Goal: Task Accomplishment & Management: Complete application form

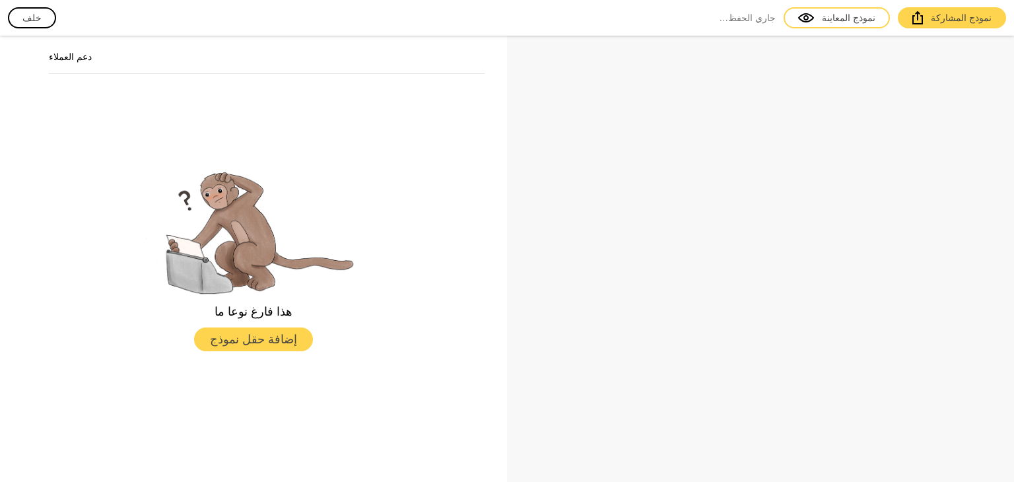
click at [219, 340] on font "إضافة حقل نموذج" at bounding box center [253, 339] width 87 height 13
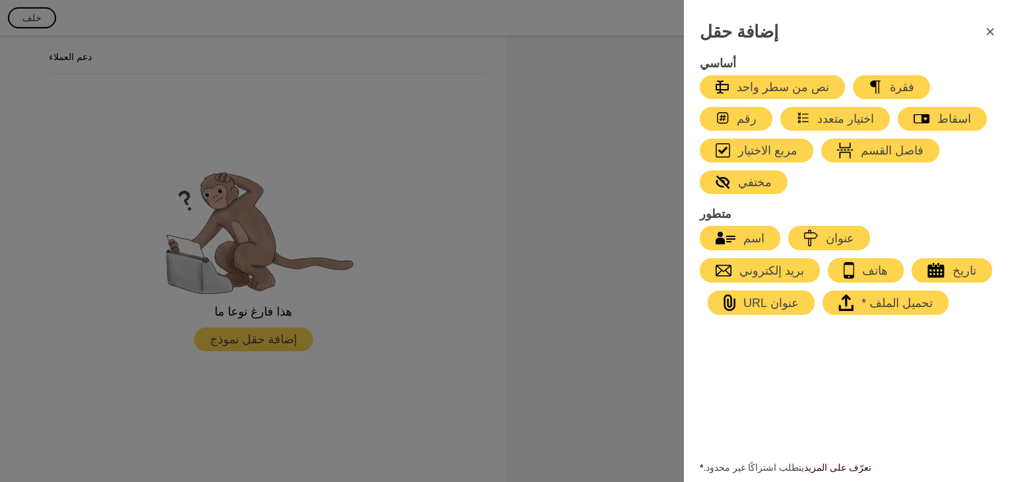
drag, startPoint x: 760, startPoint y: 120, endPoint x: 264, endPoint y: 233, distance: 508.2
click at [266, 232] on div "إضافة حقل أساسي نص من سطر واحد فقرة رقم اختيار متعدد اسقاط مربع الاختيار فاصل ا…" at bounding box center [507, 241] width 1014 height 482
click at [781, 109] on button "اختيار متعدد" at bounding box center [836, 119] width 110 height 24
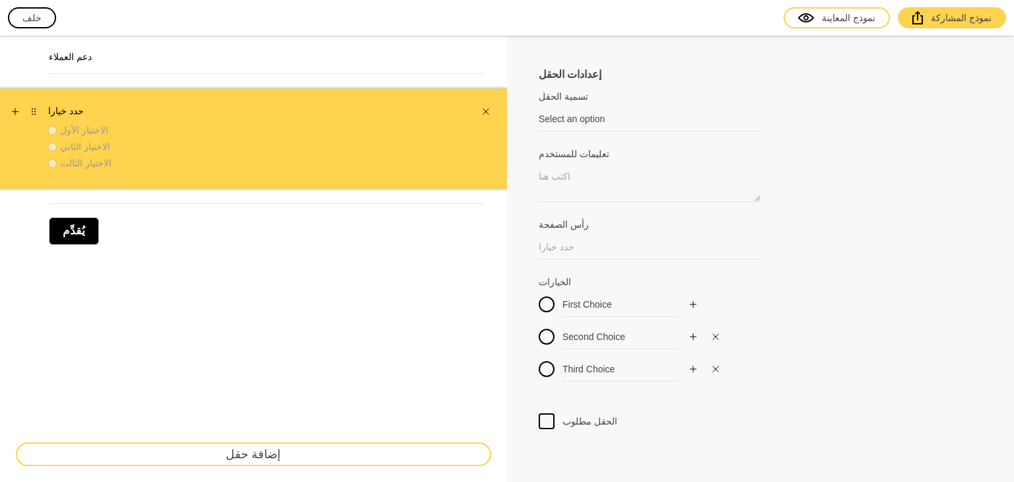
drag, startPoint x: 137, startPoint y: 150, endPoint x: 184, endPoint y: 137, distance: 48.5
click at [141, 149] on div "الاختيار الثاني" at bounding box center [257, 146] width 419 height 13
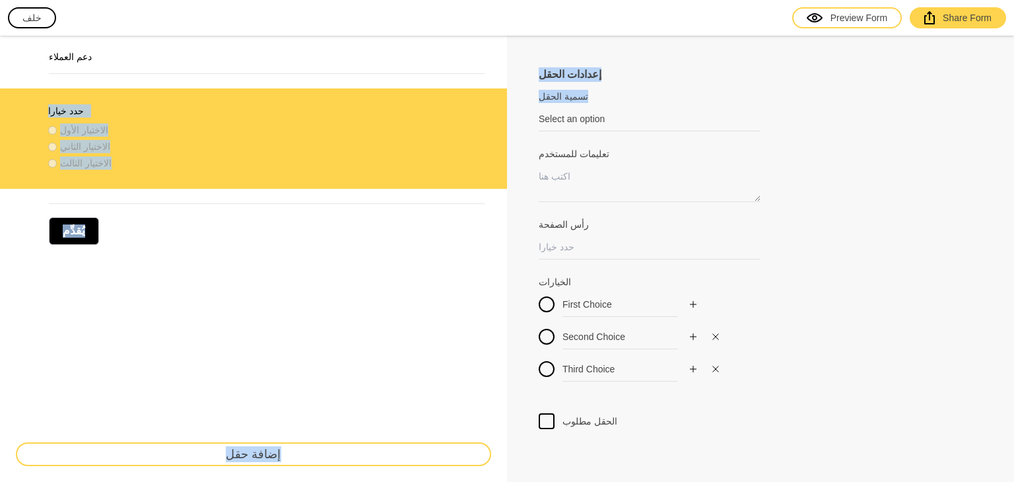
drag, startPoint x: 612, startPoint y: 85, endPoint x: 440, endPoint y: 69, distance: 172.5
click at [440, 69] on div "دعم العملاء حدد خيارا الاختيار الأول الاختيار الثاني الاختيار الثالث يُقدِّم إض…" at bounding box center [507, 259] width 1014 height 446
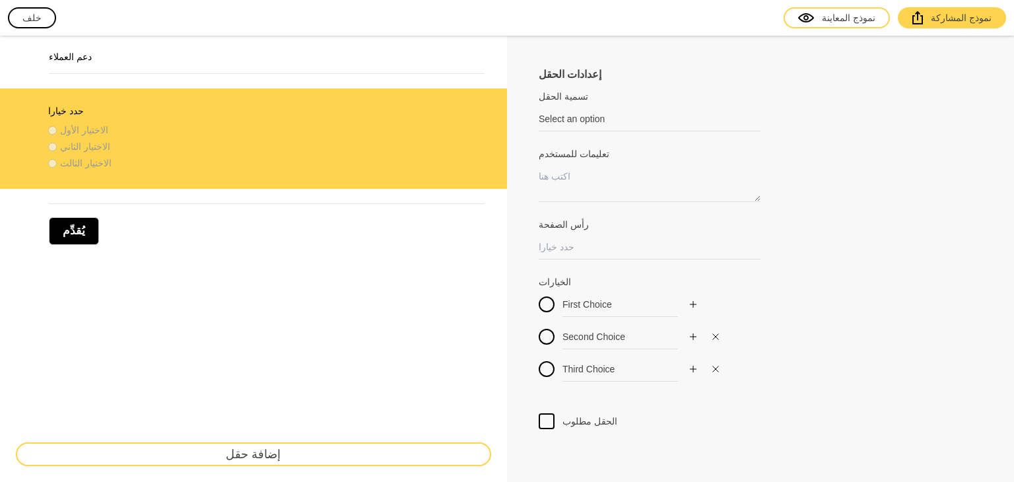
click at [672, 207] on div at bounding box center [761, 210] width 444 height 16
drag, startPoint x: 634, startPoint y: 94, endPoint x: 502, endPoint y: 102, distance: 132.3
click at [476, 92] on div "دعم العملاء حدد خيارا الاختيار الأول الاختيار الثاني الاختيار الثالث يُقدِّم إض…" at bounding box center [507, 259] width 1014 height 446
click at [571, 131] on div at bounding box center [761, 139] width 444 height 16
drag, startPoint x: 624, startPoint y: 122, endPoint x: 524, endPoint y: 133, distance: 101.0
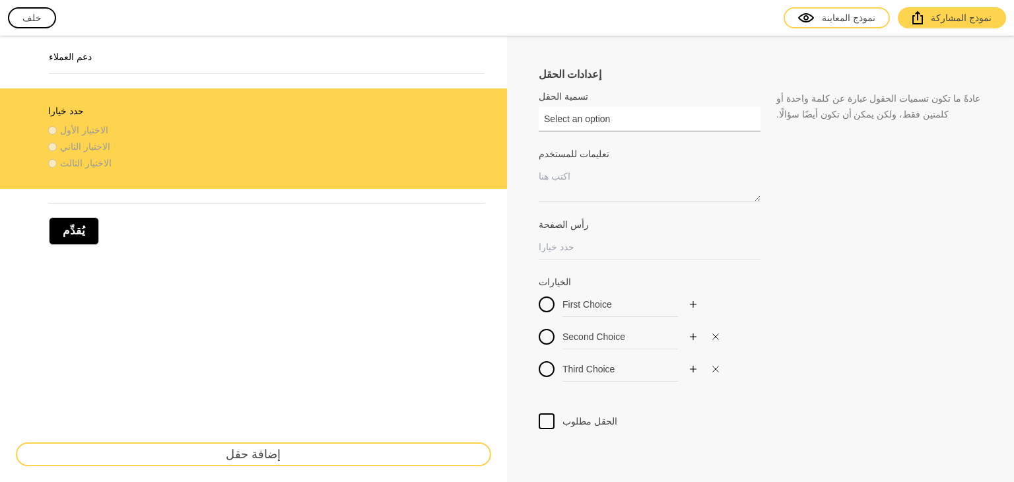
click at [524, 133] on div "إعدادات الحقل تسمية الحقل Select an option عادةً ما تكون تسميات الحقول عبارة عن…" at bounding box center [760, 259] width 507 height 446
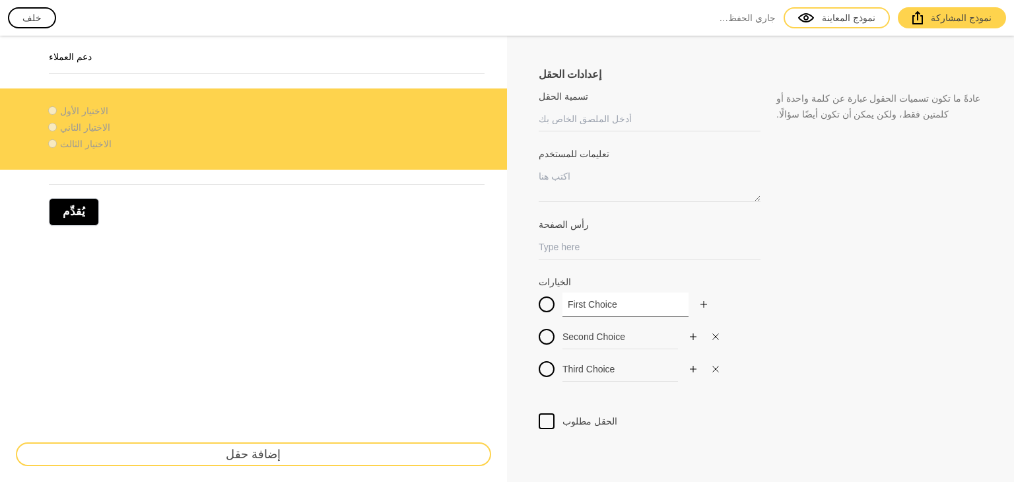
click at [641, 305] on input "First Choice" at bounding box center [626, 305] width 126 height 24
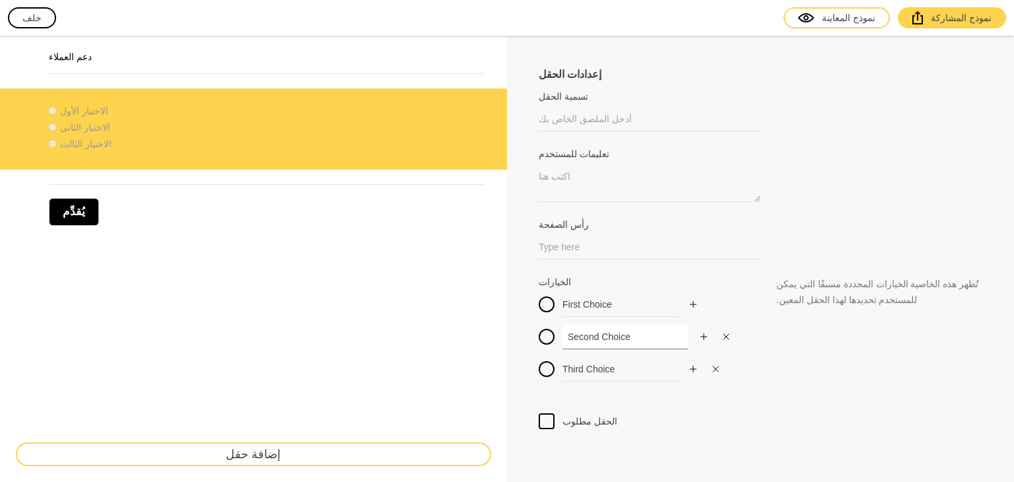
click at [621, 329] on input "Second Choice" at bounding box center [626, 337] width 126 height 24
drag, startPoint x: 623, startPoint y: 368, endPoint x: 876, endPoint y: 360, distance: 253.7
click at [628, 365] on input "Third Choice" at bounding box center [626, 369] width 126 height 24
click at [579, 110] on input "تسمية الحقل" at bounding box center [650, 119] width 222 height 24
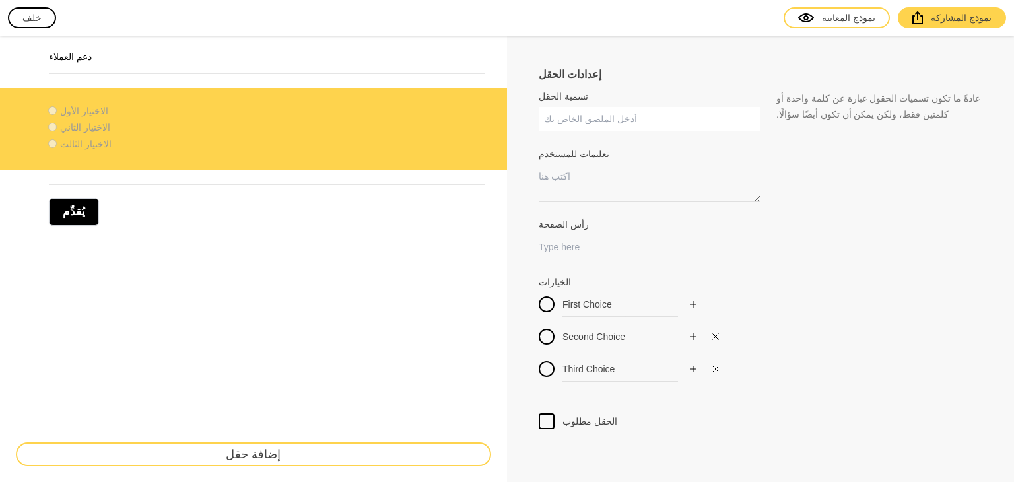
click at [579, 110] on input "تسمية الحقل" at bounding box center [650, 119] width 222 height 24
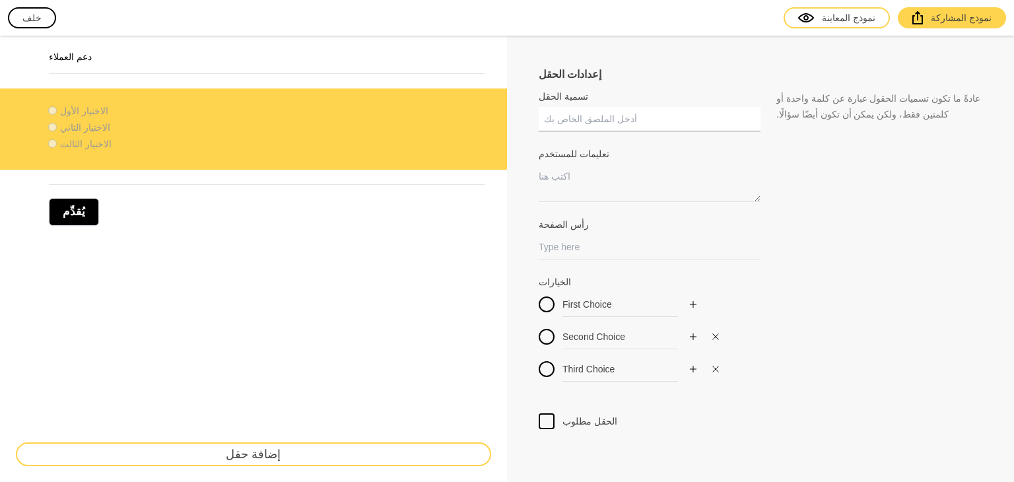
click at [573, 116] on input "تسمية الحقل" at bounding box center [650, 119] width 222 height 24
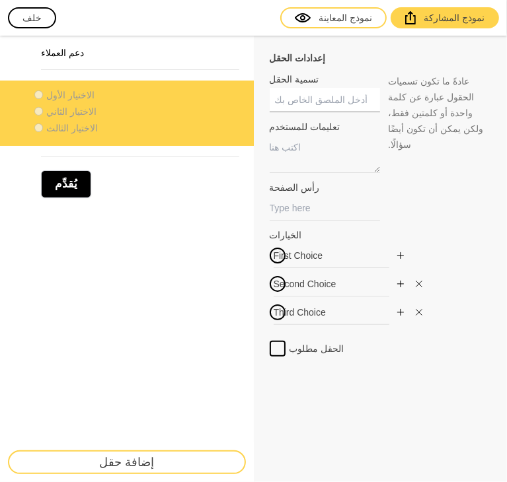
click at [294, 106] on input "تسمية الحقل" at bounding box center [324, 100] width 111 height 24
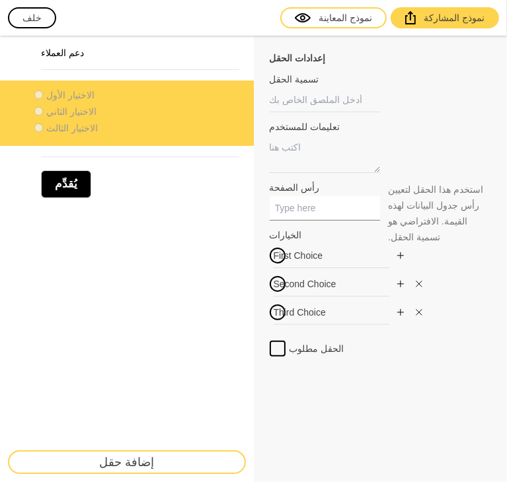
click at [299, 208] on input "رأس الصفحة" at bounding box center [324, 208] width 111 height 24
type input "ت"
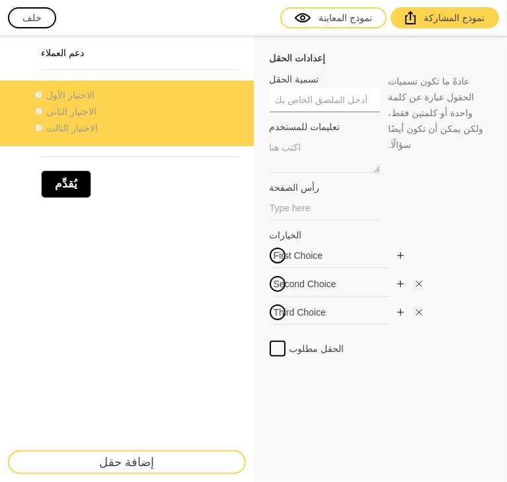
click at [330, 93] on input "تسمية الحقل" at bounding box center [324, 100] width 111 height 24
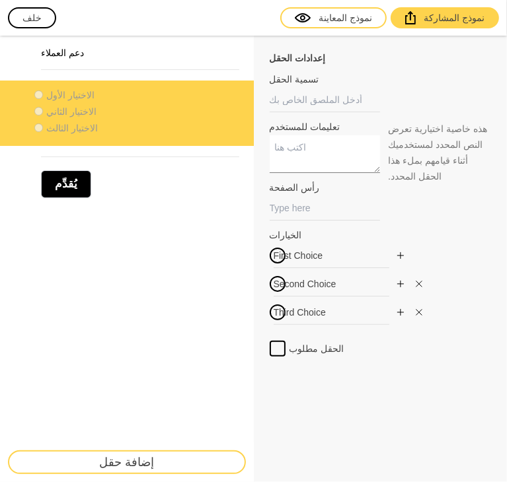
click at [299, 149] on textarea "تعليمات للمستخدم" at bounding box center [324, 154] width 111 height 38
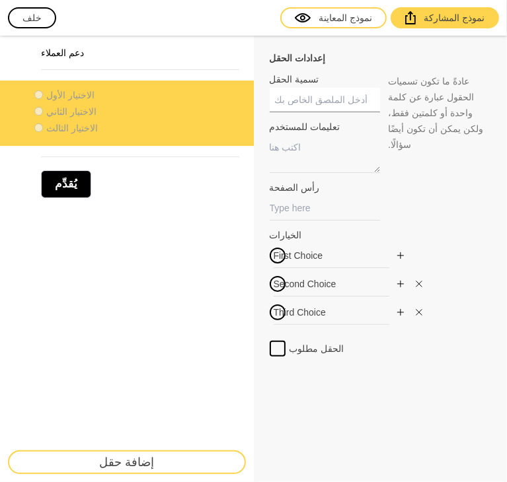
click at [308, 100] on input "تسمية الحقل" at bounding box center [324, 100] width 111 height 24
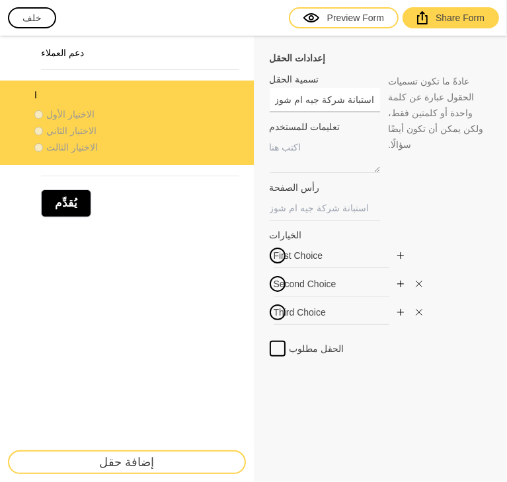
type input "استبانة شركة جيه ام شوز"
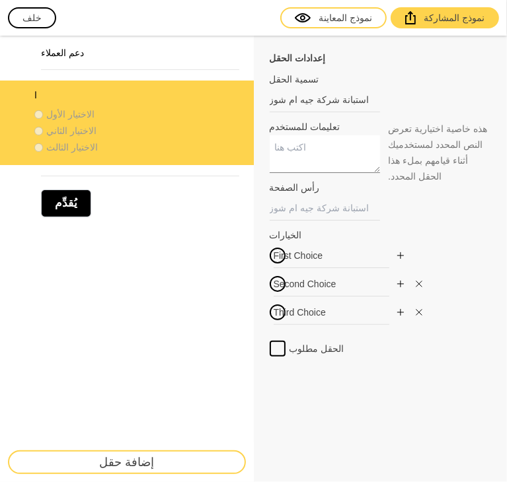
click at [317, 151] on textarea "تعليمات للمستخدم" at bounding box center [324, 154] width 111 height 38
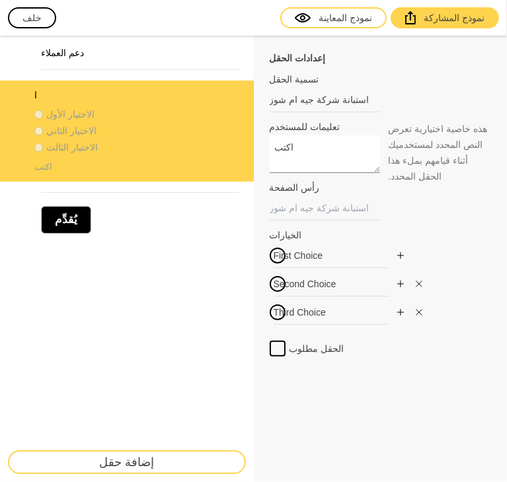
click at [275, 148] on textarea "اكتب" at bounding box center [324, 154] width 111 height 38
type textarea "كيف كانت تجربة العرض المسرحي."
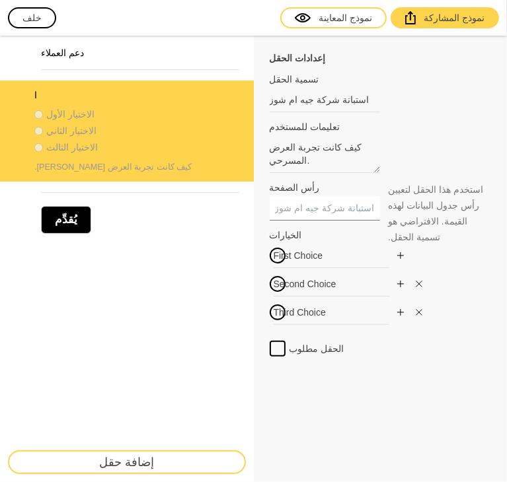
click at [336, 205] on input "رأس الصفحة" at bounding box center [324, 208] width 111 height 24
click at [301, 200] on input "رأس الصفحة" at bounding box center [324, 208] width 111 height 24
click at [325, 209] on input "رأس الصفحة" at bounding box center [324, 208] width 111 height 24
paste input "مستوى جودة الإضاءة أثناء العرض المسرحي"
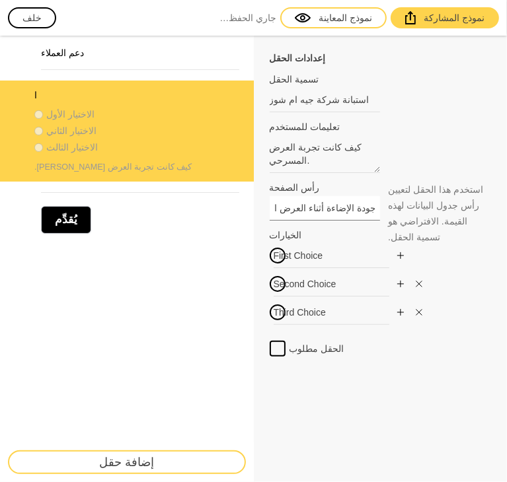
type input "مستوى جودة الإضاءة أثناء العرض المسرحي"
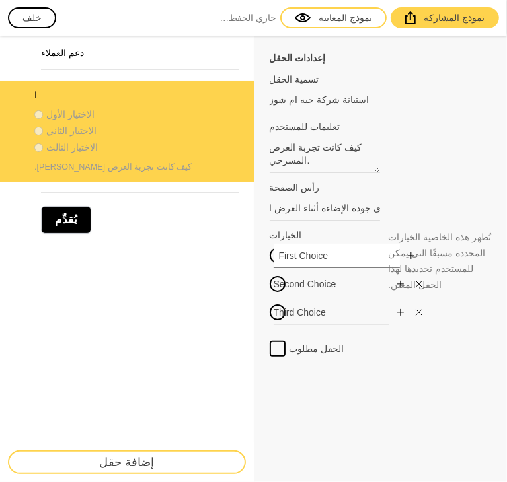
scroll to position [0, 0]
click at [285, 255] on input "First Choice" at bounding box center [336, 256] width 126 height 24
type input "ممتاز"
click at [306, 284] on input "Second Choice" at bounding box center [336, 284] width 126 height 24
type input "ق"
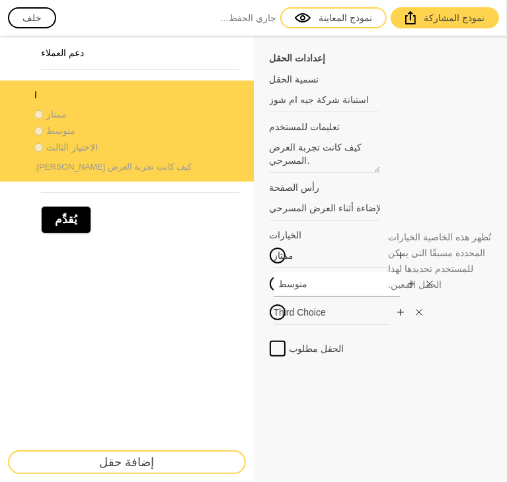
type input "متوسط"
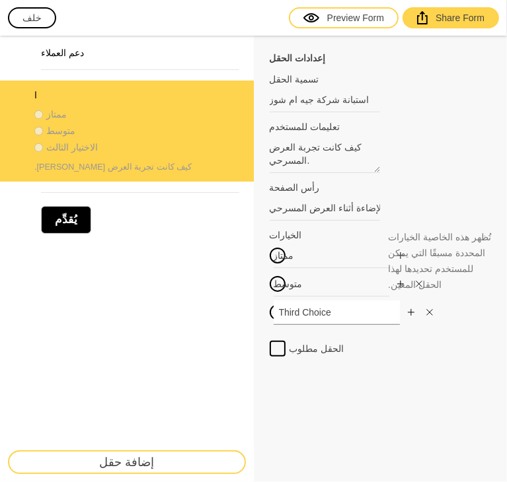
click at [314, 313] on input "Third Choice" at bounding box center [336, 313] width 126 height 24
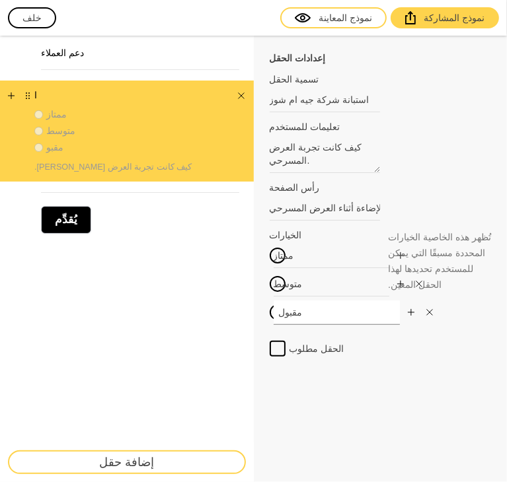
type input "مقبول"
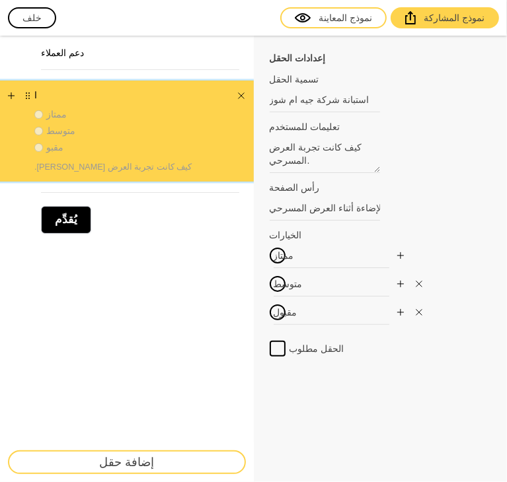
click at [33, 94] on div at bounding box center [33, 132] width 2 height 86
click at [168, 460] on button "إضافة حقل" at bounding box center [127, 462] width 238 height 24
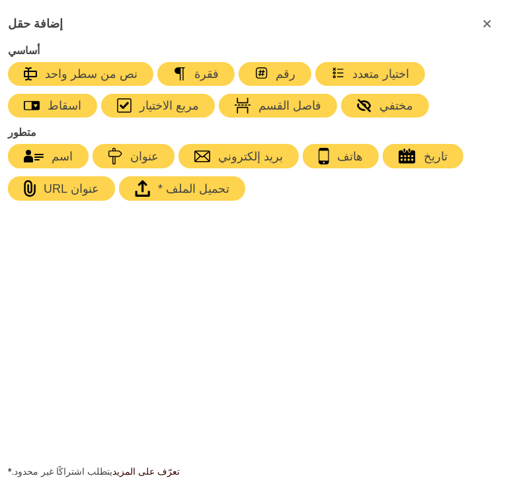
click at [344, 73] on div "button" at bounding box center [348, 74] width 8 height 16
type input "Select an option"
type input "First Choice"
type input "Second Choice"
type input "Third Choice"
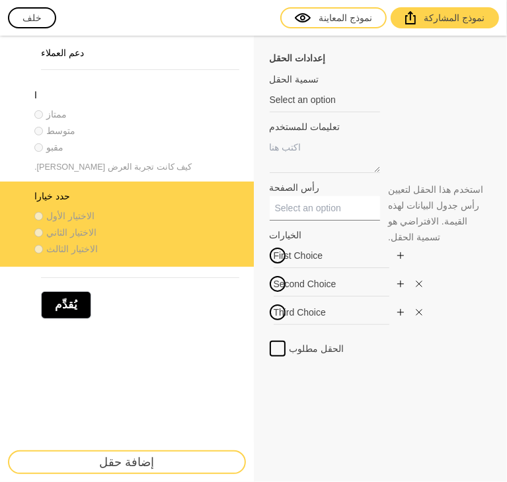
drag, startPoint x: 354, startPoint y: 204, endPoint x: 300, endPoint y: 205, distance: 54.2
click at [300, 205] on input "رأس الصفحة" at bounding box center [324, 208] width 111 height 24
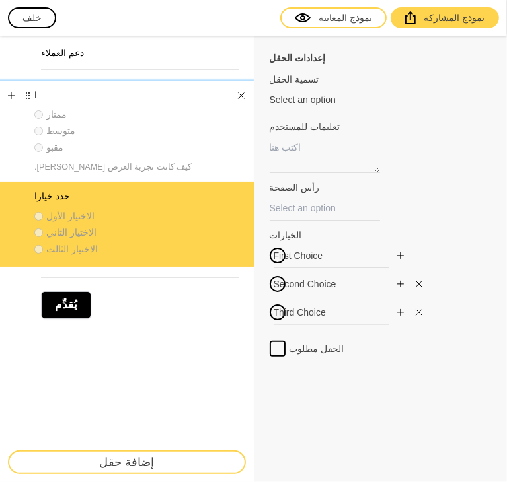
click at [164, 124] on div "متوسط" at bounding box center [131, 130] width 194 height 13
type input "استبانة شركة جيه ام شوز"
type textarea "كيف كانت تجربة العرض المسرحي."
type input "مستوى جودة الإضاءة أثناء العرض المسرحي"
type input "ممتاز"
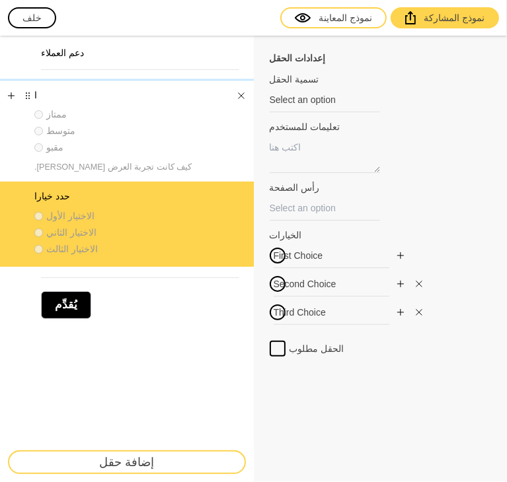
type input "متوسط"
type input "مقبول"
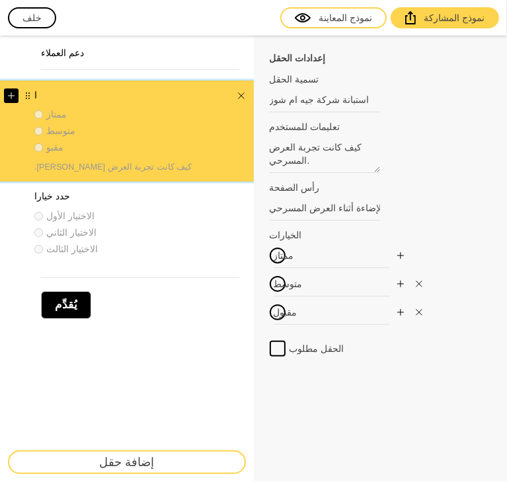
click at [9, 98] on icon "يضيف" at bounding box center [11, 96] width 8 height 8
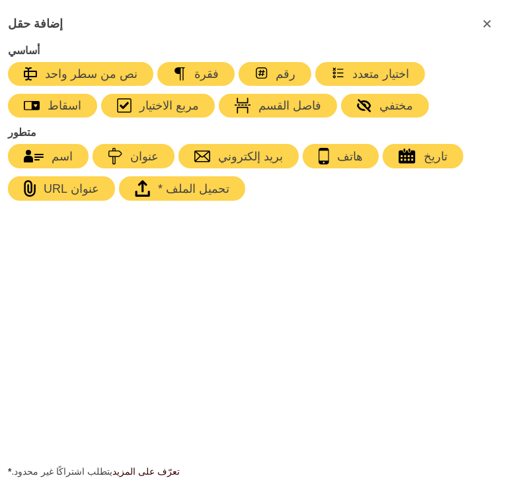
click at [487, 28] on icon "إغلاق النموذج" at bounding box center [487, 24] width 16 height 16
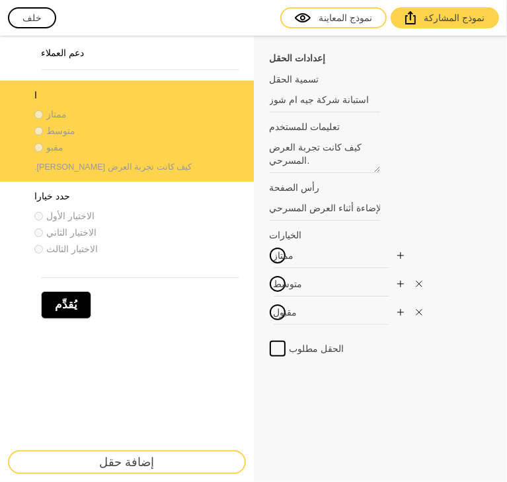
click at [280, 348] on div at bounding box center [277, 349] width 16 height 16
click at [277, 341] on input "الحقل مطلوب" at bounding box center [277, 341] width 0 height 0
click at [280, 348] on icon at bounding box center [277, 348] width 16 height 13
click at [277, 341] on input "الحقل مطلوب" at bounding box center [277, 341] width 0 height 0
click at [280, 348] on div at bounding box center [277, 349] width 16 height 16
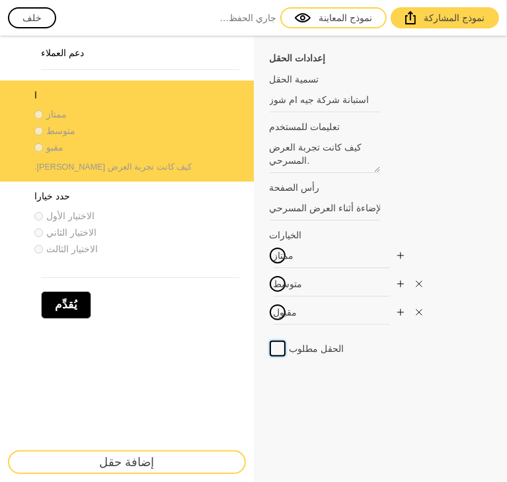
click at [277, 341] on input "الحقل مطلوب" at bounding box center [277, 341] width 0 height 0
click at [280, 348] on icon at bounding box center [277, 348] width 16 height 13
click at [277, 341] on input "الحقل مطلوب" at bounding box center [277, 341] width 0 height 0
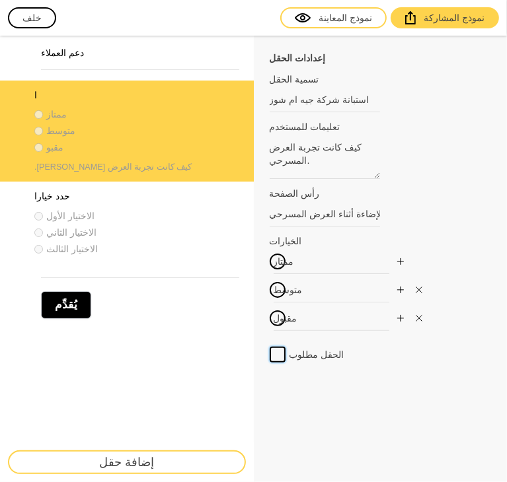
drag, startPoint x: 377, startPoint y: 169, endPoint x: 386, endPoint y: 175, distance: 10.4
click at [386, 175] on div "تعليمات للمستخدم كيف كانت تجربة العرض المسرحي. هذه خاصية اختيارية تعرض النص الم…" at bounding box center [380, 149] width 222 height 59
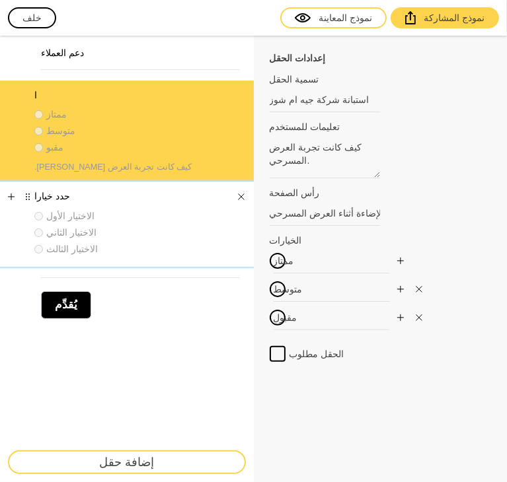
click at [53, 244] on font "الاختيار الثالث" at bounding box center [72, 249] width 52 height 11
type input "Select an option"
type input "First Choice"
type input "Second Choice"
type input "Third Choice"
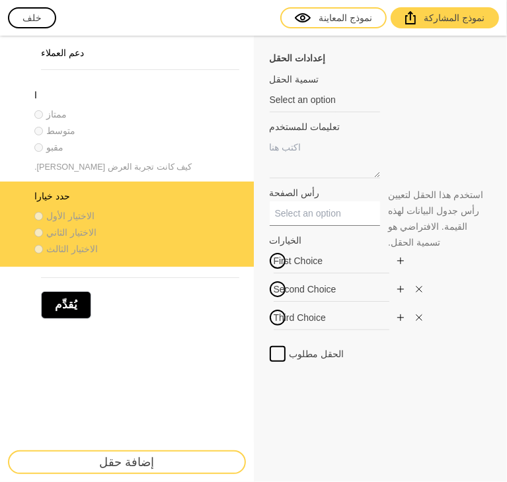
drag, startPoint x: 340, startPoint y: 219, endPoint x: 259, endPoint y: 223, distance: 81.3
click at [259, 223] on div "إعدادات الحقل تسمية الحقل Select an option عادةً ما تكون تسميات الحقول عبارة عن…" at bounding box center [381, 259] width 254 height 446
click at [306, 217] on input "رأس الصفحة" at bounding box center [324, 213] width 111 height 24
paste input "كيف تقيّم جودة الصوت أثناء العرض المسرحي"
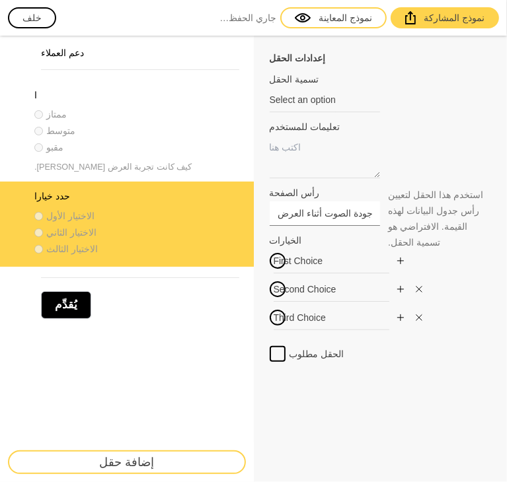
type input "كيف تقيّم جودة الصوت أثناء العرض المسرحي"
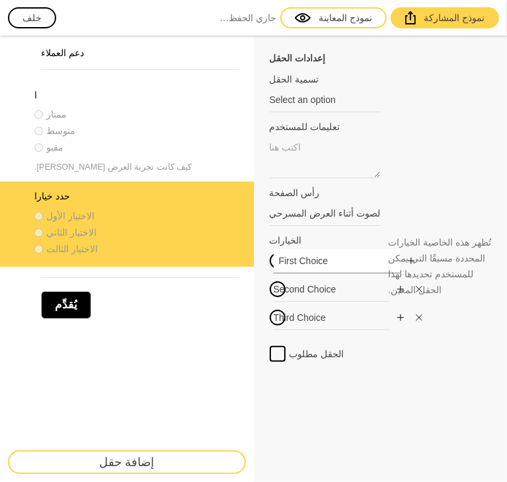
click at [312, 261] on input "First Choice" at bounding box center [336, 261] width 126 height 24
type input "ممتاز"
click at [311, 287] on input "Second Choice" at bounding box center [336, 289] width 126 height 24
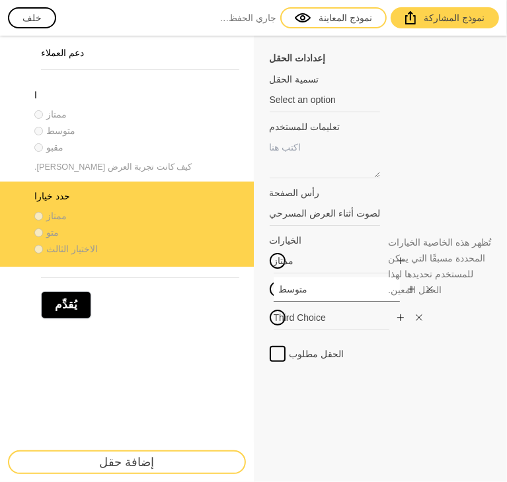
type input "متوسط"
click at [326, 315] on input "Third Choice" at bounding box center [336, 318] width 126 height 24
type input "ج"
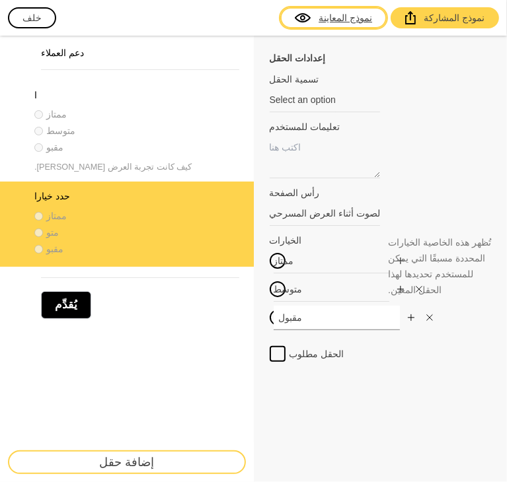
type input "مقبول"
click at [372, 20] on font "نموذج المعاينة" at bounding box center [344, 18] width 53 height 11
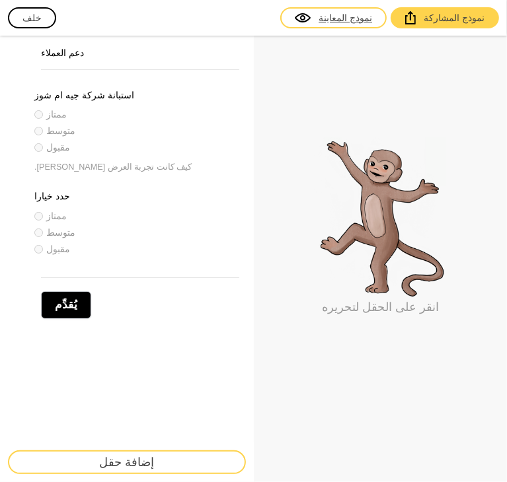
click at [372, 19] on font "نموذج المعاينة" at bounding box center [344, 18] width 53 height 11
